Goal: Information Seeking & Learning: Learn about a topic

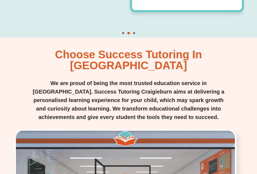
scroll to position [854, 0]
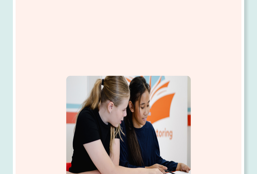
scroll to position [296, 0]
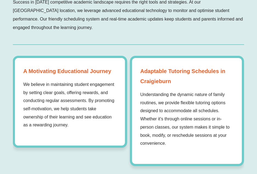
scroll to position [706, 0]
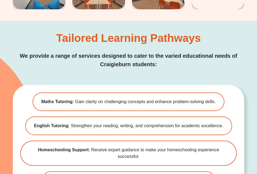
scroll to position [1238, 0]
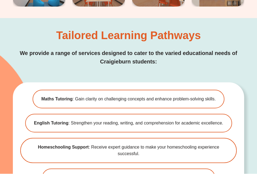
click at [50, 121] on b "English Tutoring" at bounding box center [51, 123] width 34 height 5
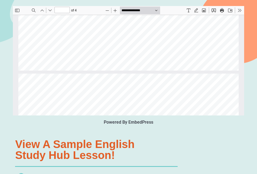
scroll to position [811, 0]
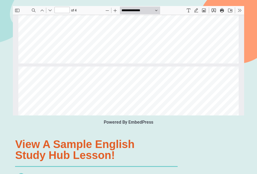
type input "*"
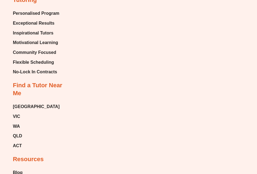
scroll to position [2483, 0]
click at [19, 113] on span "VIC" at bounding box center [16, 117] width 7 height 8
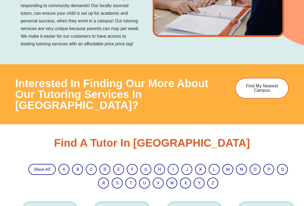
scroll to position [567, 0]
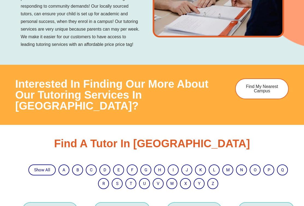
click at [91, 168] on link "C" at bounding box center [91, 170] width 3 height 5
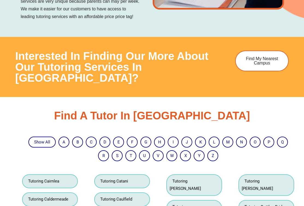
scroll to position [595, 0]
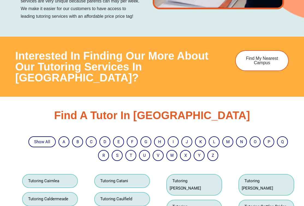
click at [91, 139] on link "C" at bounding box center [91, 141] width 3 height 5
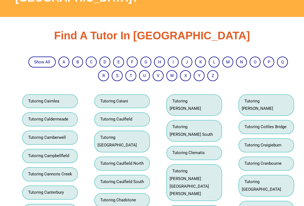
scroll to position [674, 0]
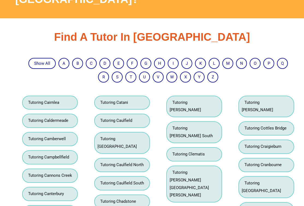
click at [263, 144] on link "Tutoring Craigieburn" at bounding box center [262, 146] width 40 height 5
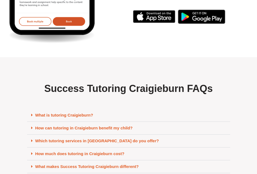
scroll to position [2317, 0]
click at [49, 151] on link "How much does tutoring in Craigieburn cost?" at bounding box center [79, 153] width 89 height 5
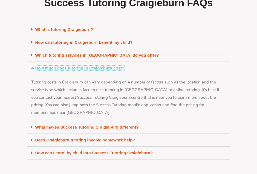
scroll to position [2380, 0]
click at [44, 125] on link "What makes Success Tutoring Craigieburn different?" at bounding box center [86, 127] width 103 height 5
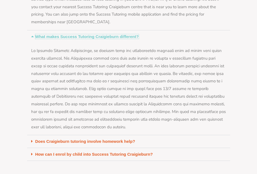
scroll to position [2471, 0]
click at [42, 139] on link "Does Craigieburn tutoring involve homework help?" at bounding box center [85, 141] width 100 height 5
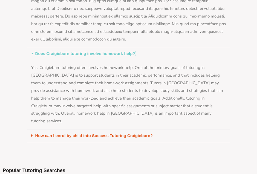
scroll to position [2560, 0]
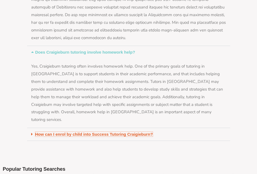
click at [42, 132] on link "How can I enrol by child into Success Tutoring Craigieburn?" at bounding box center [94, 134] width 118 height 5
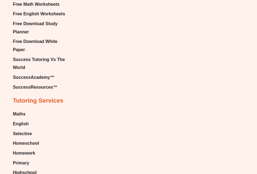
scroll to position [3485, 0]
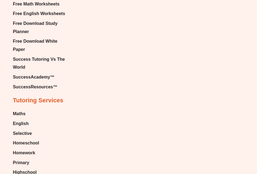
click at [18, 119] on span "English" at bounding box center [21, 123] width 16 height 8
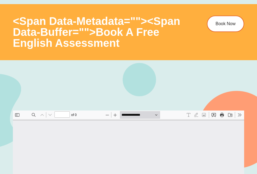
type input "*"
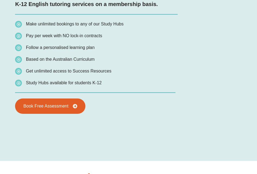
scroll to position [1120, 0]
